Goal: Information Seeking & Learning: Learn about a topic

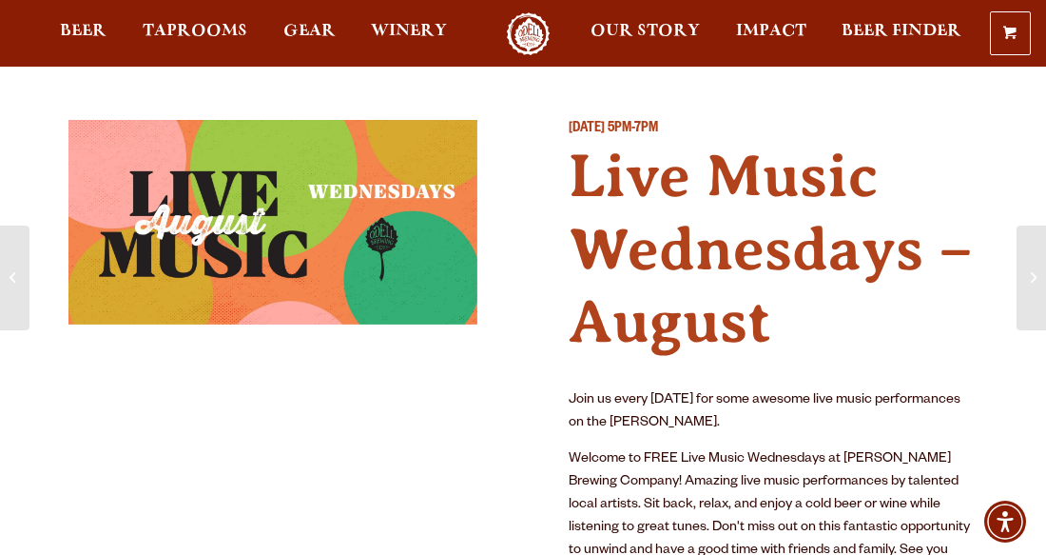
scroll to position [180, 0]
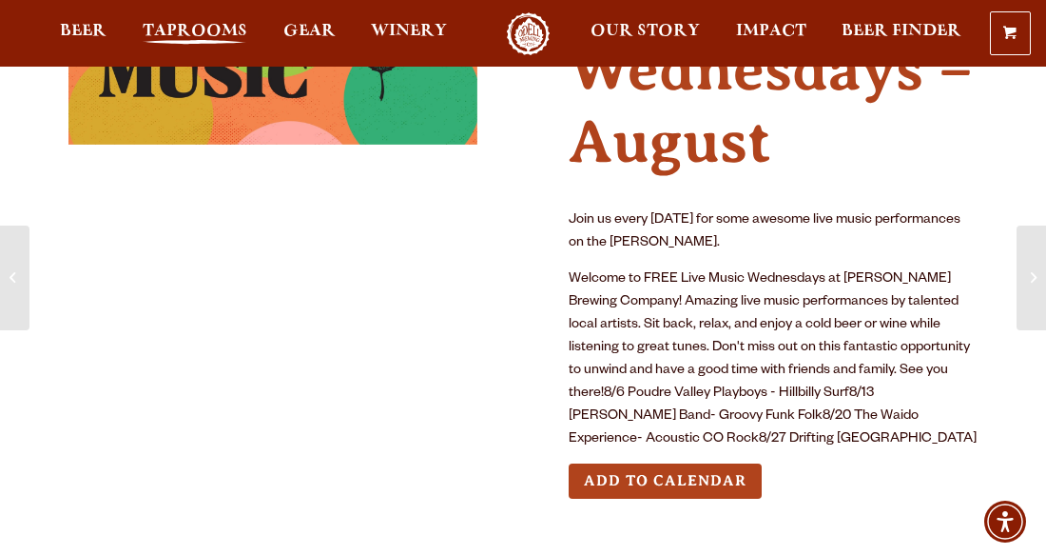
click at [197, 27] on span "Taprooms" at bounding box center [195, 31] width 105 height 15
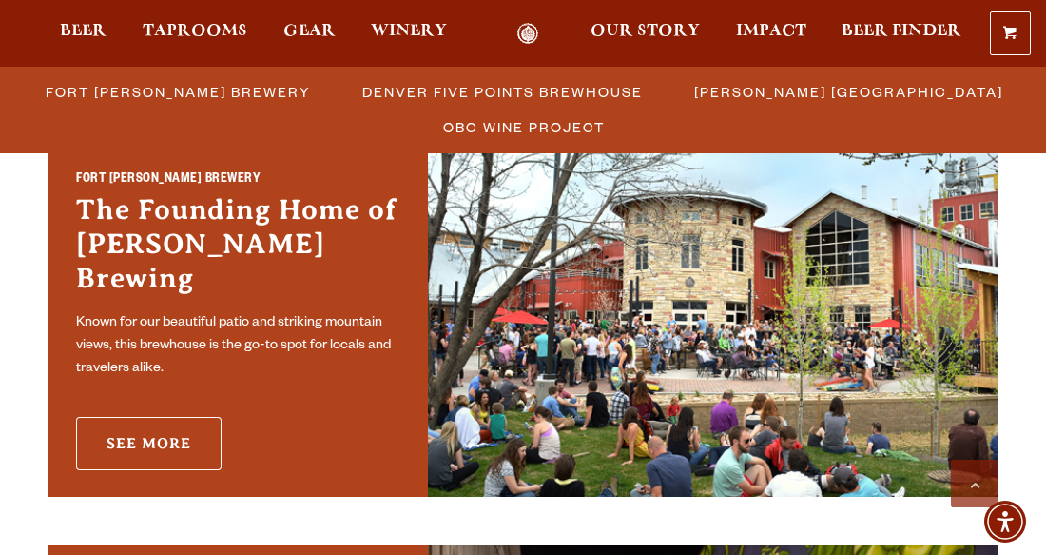
scroll to position [620, 0]
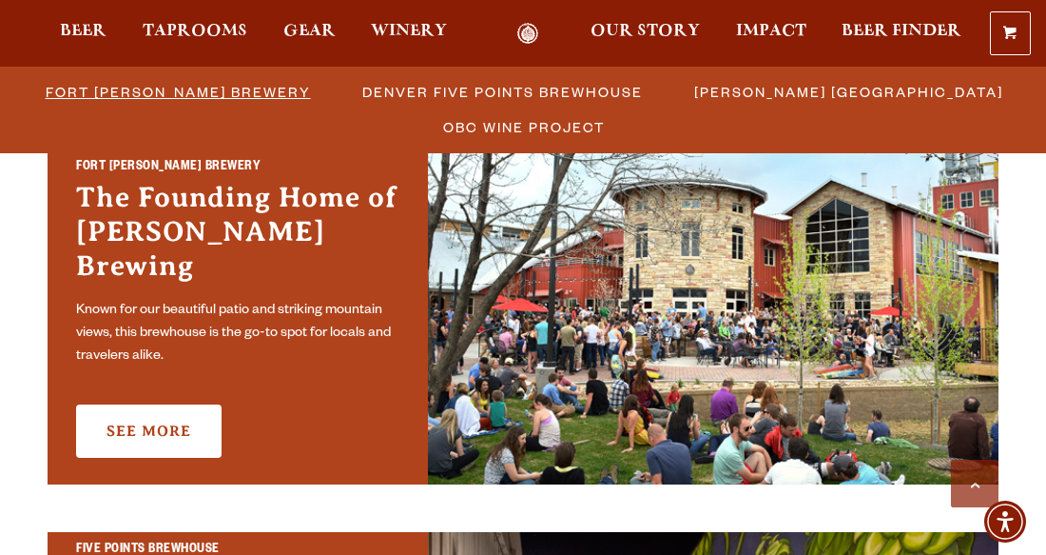
click at [163, 94] on span "Fort [PERSON_NAME] Brewery" at bounding box center [178, 92] width 265 height 28
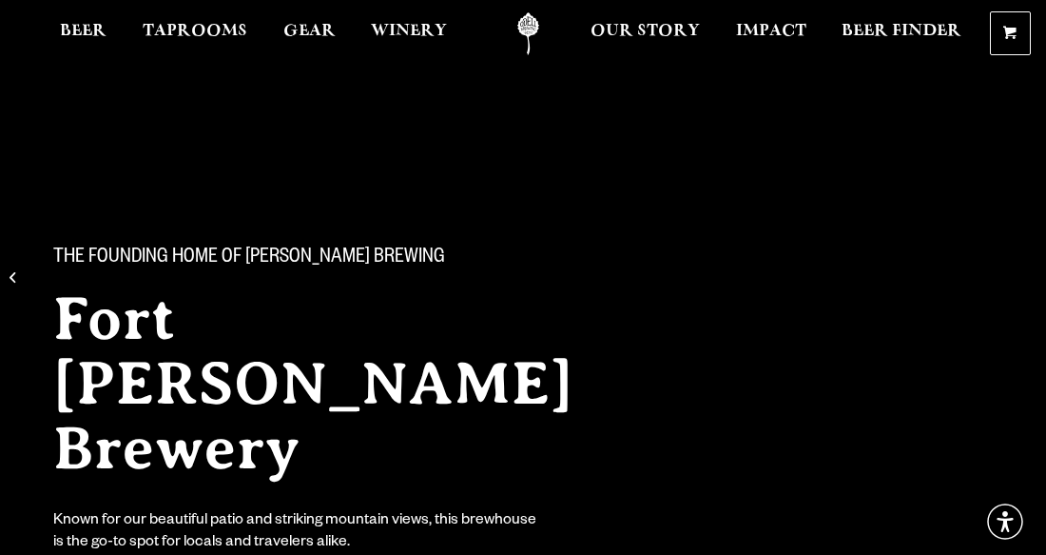
click at [163, 94] on div "The Founding Home of Odell Brewing Fort Collins Brewery Known for our beautiful…" at bounding box center [523, 323] width 1046 height 646
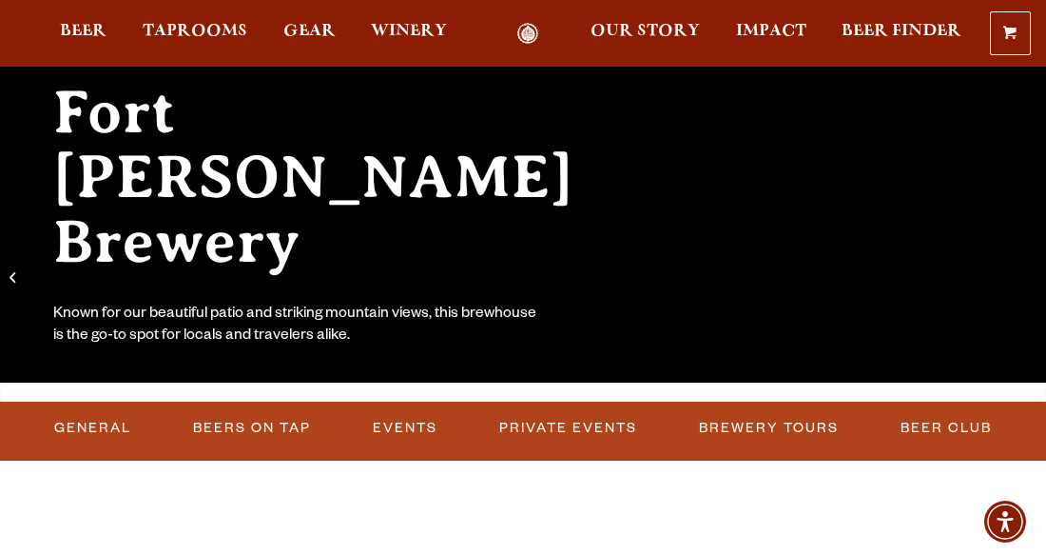
scroll to position [208, 0]
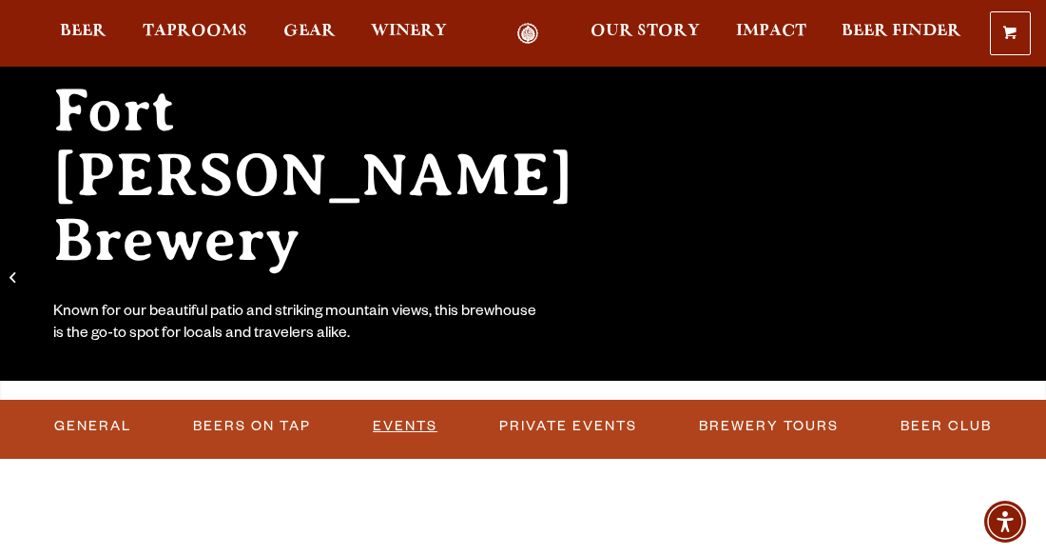
click at [412, 421] on link "Events" at bounding box center [405, 426] width 80 height 44
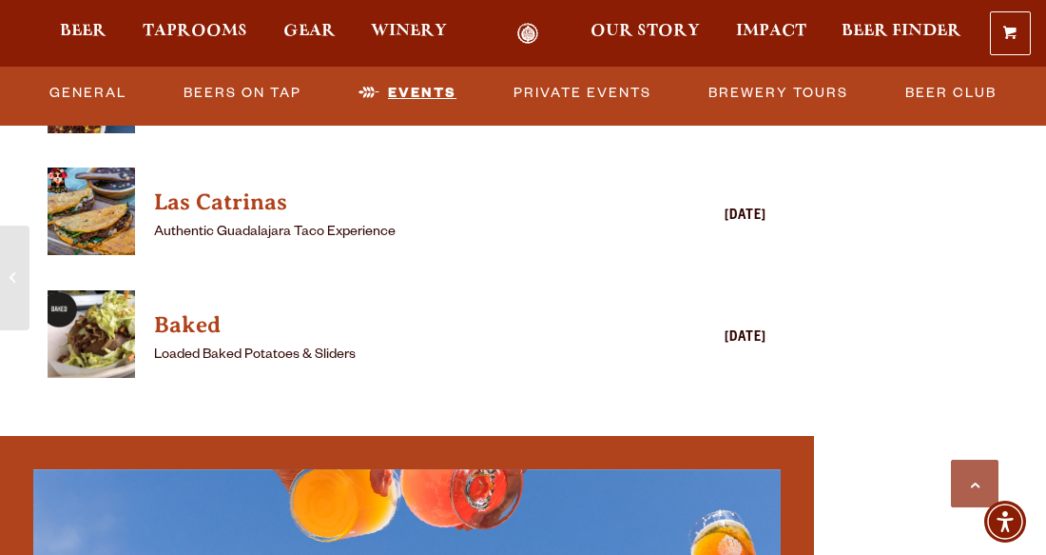
scroll to position [6968, 0]
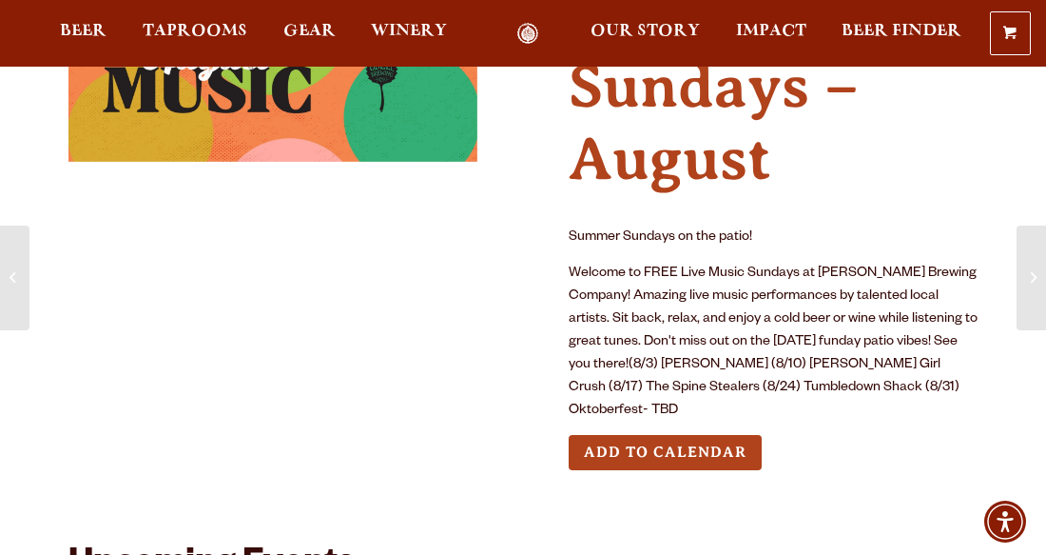
scroll to position [185, 0]
